Goal: Task Accomplishment & Management: Use online tool/utility

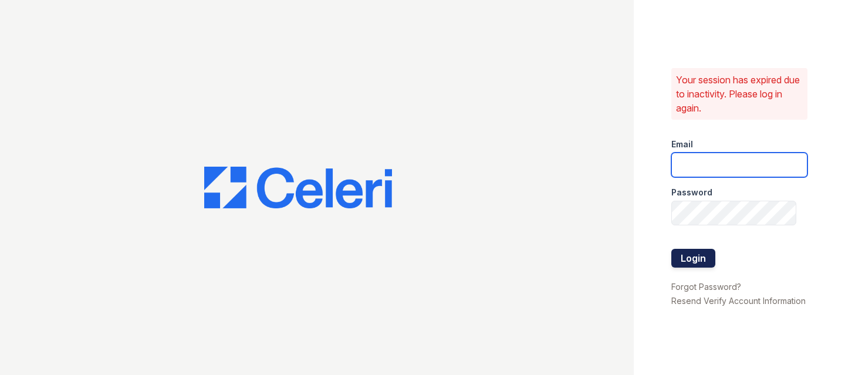
type input "[PERSON_NAME][EMAIL_ADDRESS][DOMAIN_NAME]"
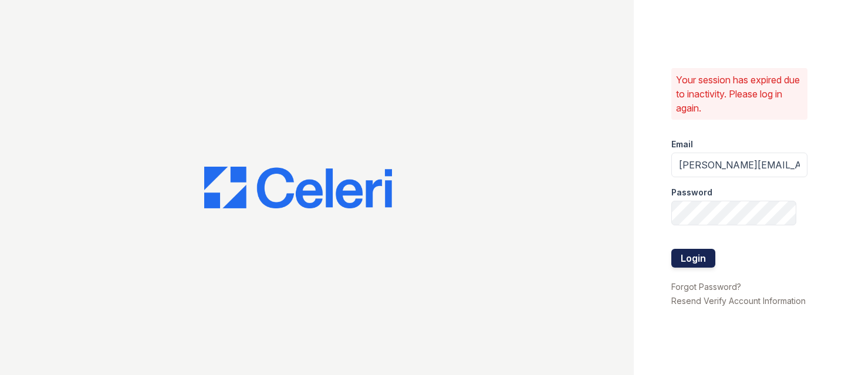
click at [689, 249] on button "Login" at bounding box center [694, 258] width 44 height 19
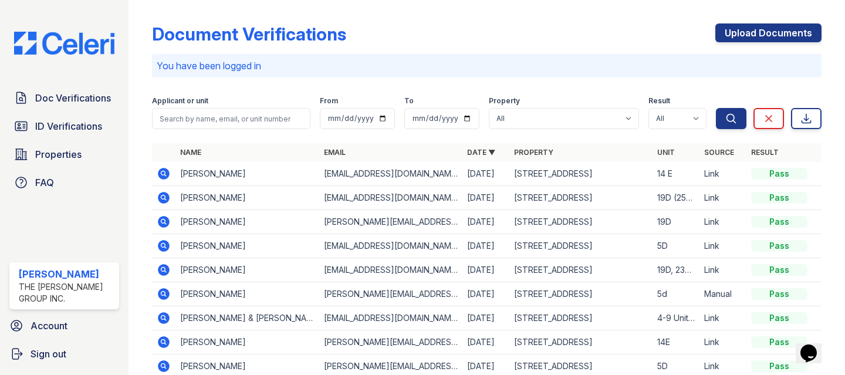
click at [170, 173] on icon at bounding box center [164, 174] width 14 height 14
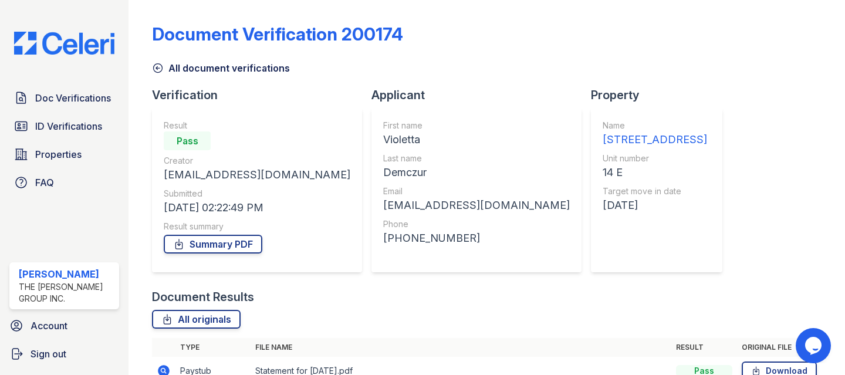
scroll to position [112, 0]
click at [211, 235] on link "Summary PDF" at bounding box center [213, 244] width 99 height 19
click at [194, 310] on link "All originals" at bounding box center [196, 319] width 89 height 19
